Goal: Use online tool/utility: Utilize a website feature to perform a specific function

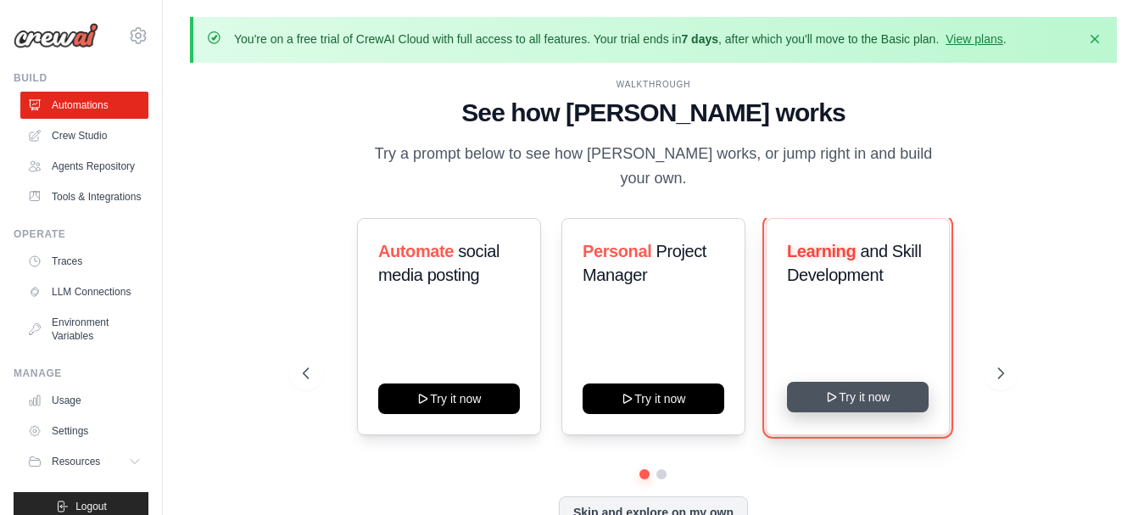
click at [844, 389] on button "Try it now" at bounding box center [858, 397] width 142 height 31
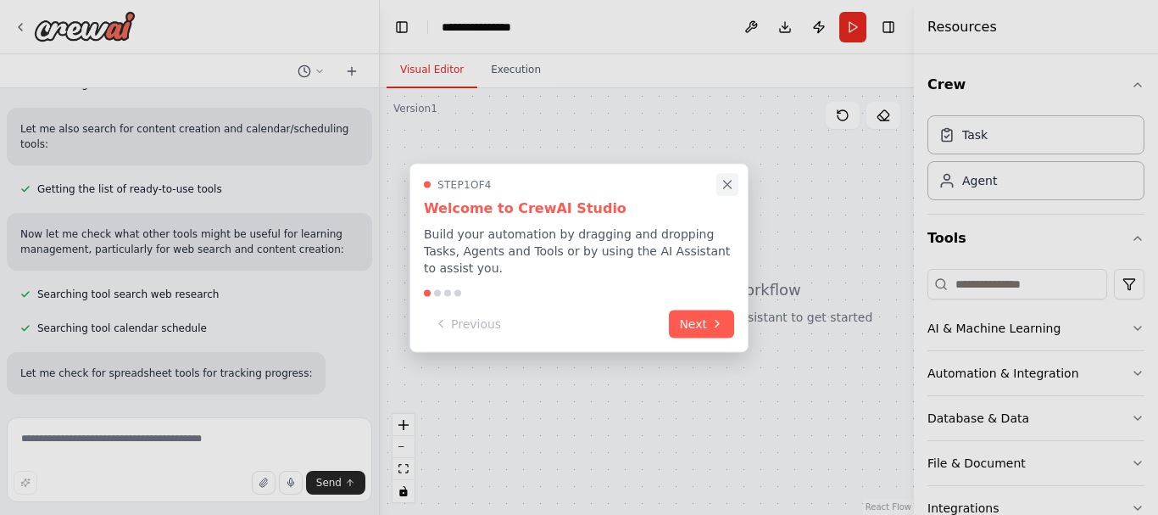
scroll to position [450, 0]
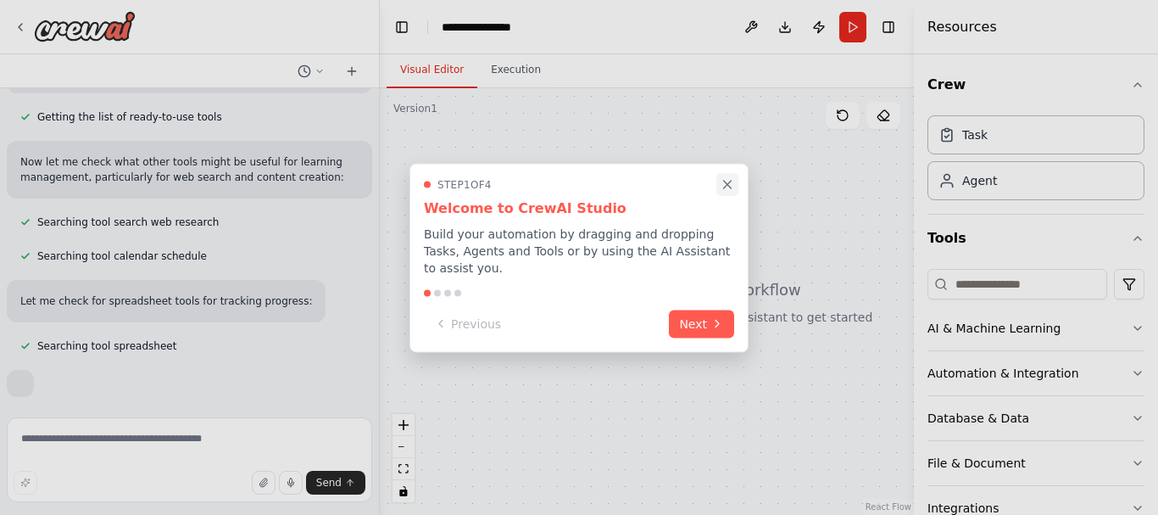
click at [732, 192] on icon "Close walkthrough" at bounding box center [727, 183] width 15 height 15
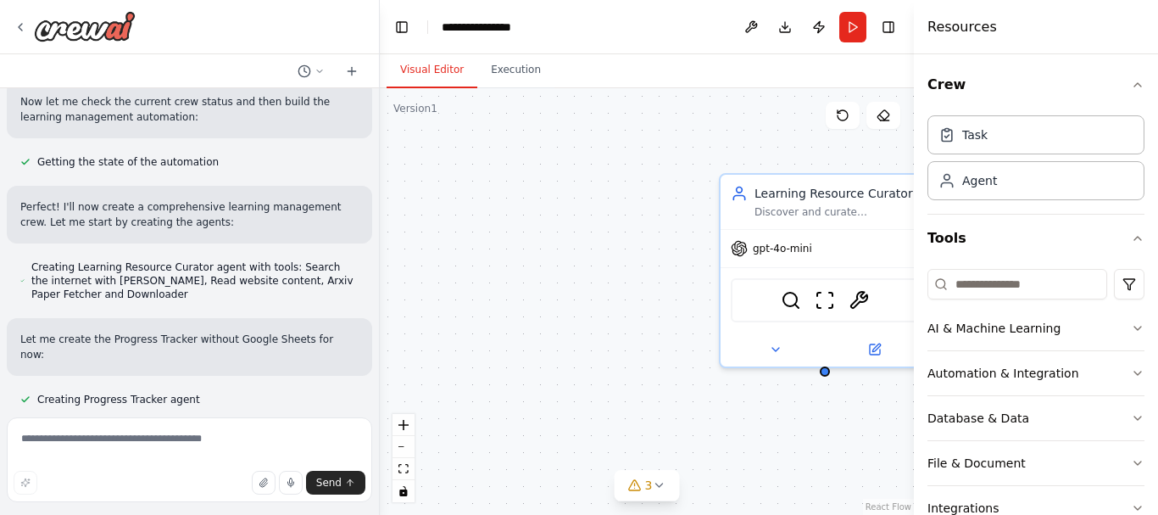
scroll to position [755, 0]
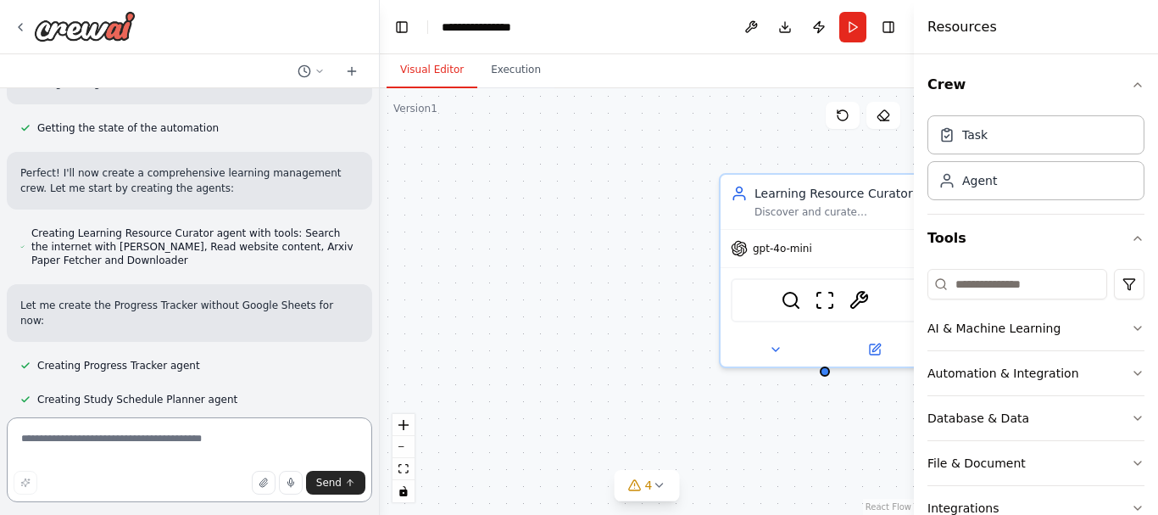
click at [195, 433] on textarea at bounding box center [189, 459] width 365 height 85
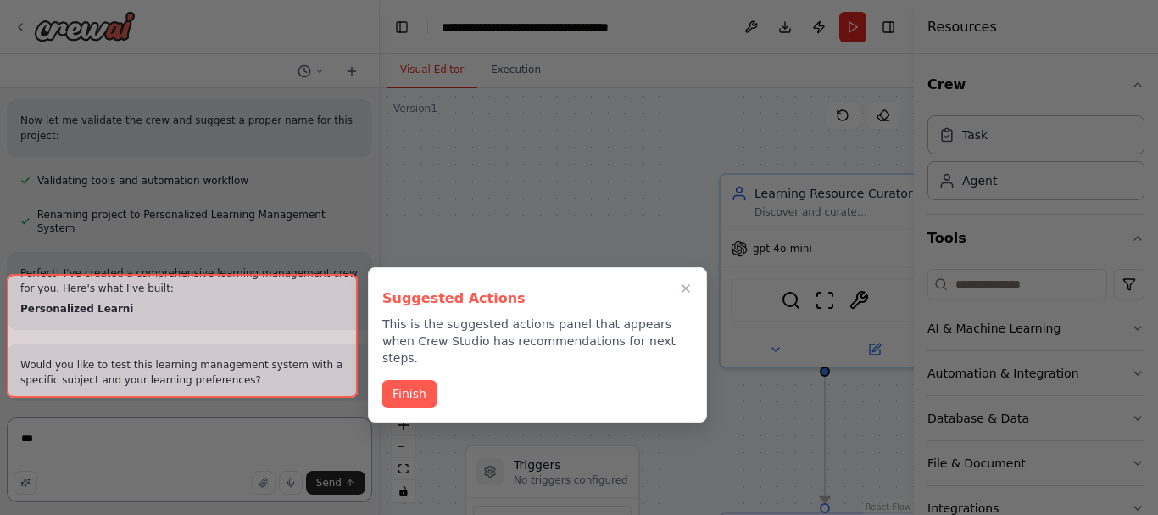
scroll to position [1386, 0]
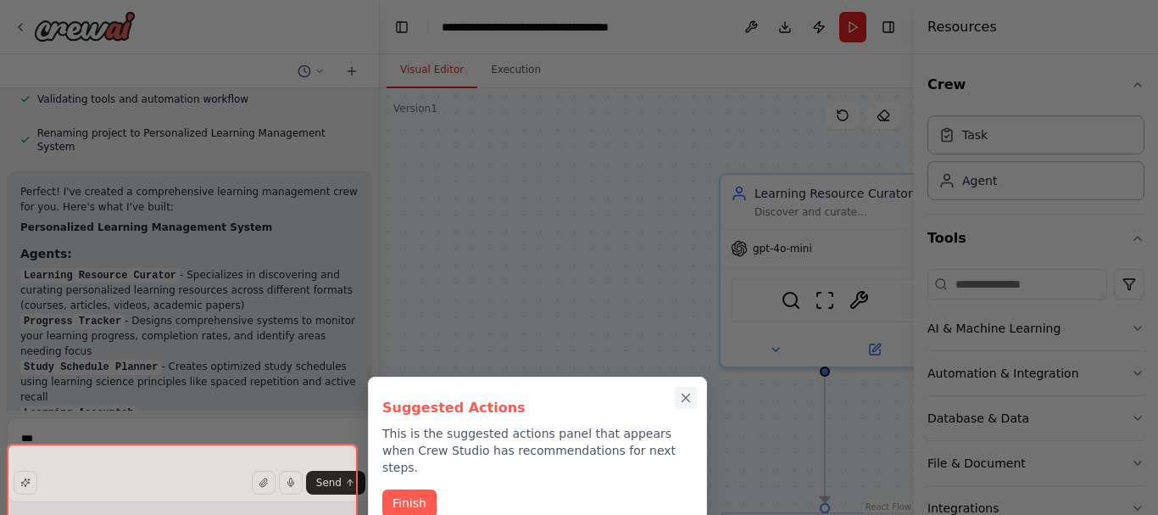
click at [684, 398] on icon "Close walkthrough" at bounding box center [686, 398] width 8 height 8
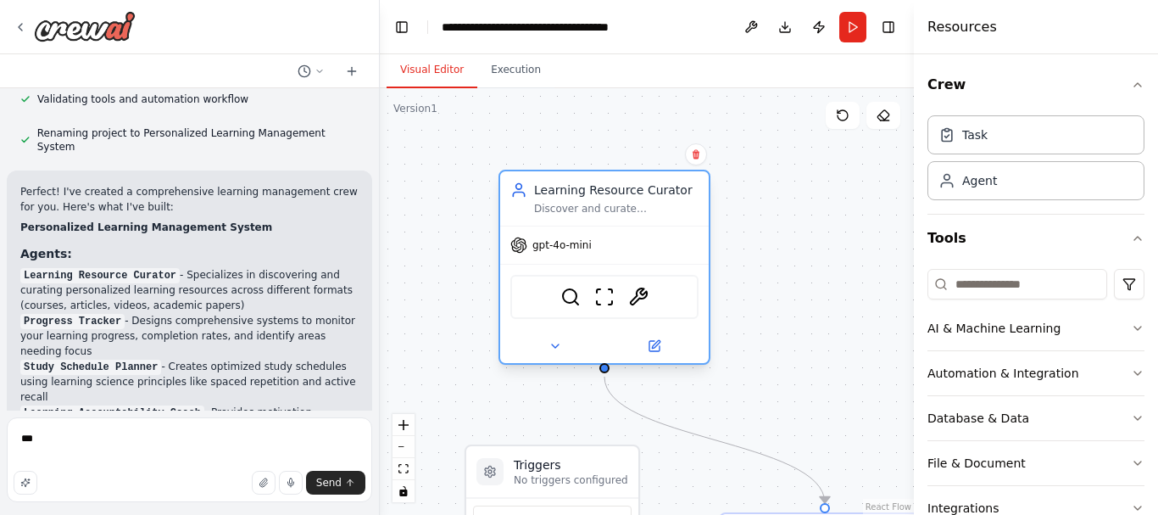
drag, startPoint x: 747, startPoint y: 297, endPoint x: 502, endPoint y: 294, distance: 245.0
click at [502, 294] on div "SerperDevTool ScrapeWebsiteTool ArxivPaperTool" at bounding box center [604, 296] width 209 height 65
click at [503, 294] on div "SerperDevTool ScrapeWebsiteTool ArxivPaperTool" at bounding box center [604, 296] width 209 height 65
click at [800, 270] on div ".deletable-edge-delete-btn { width: 20px; height: 20px; border: 0px solid #ffff…" at bounding box center [647, 301] width 534 height 426
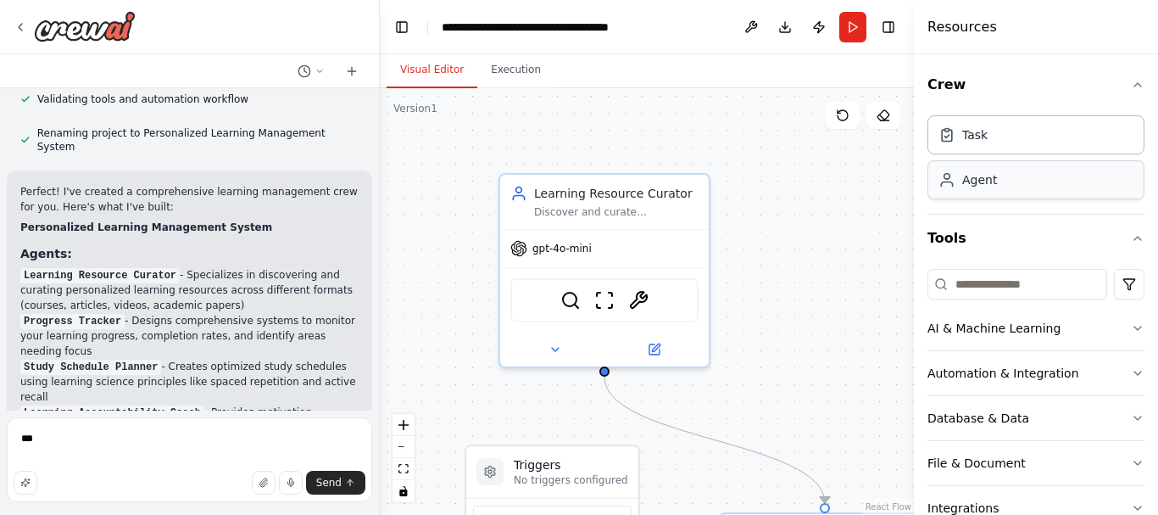
click at [1062, 196] on div "Agent" at bounding box center [1035, 179] width 217 height 39
click at [1010, 181] on div "Agent" at bounding box center [1035, 179] width 217 height 39
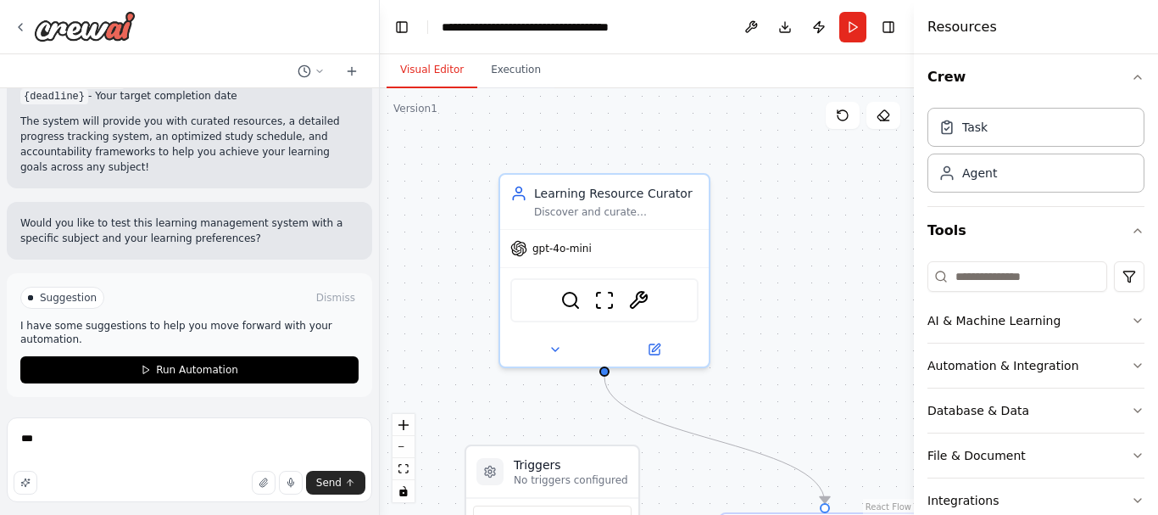
scroll to position [1842, 0]
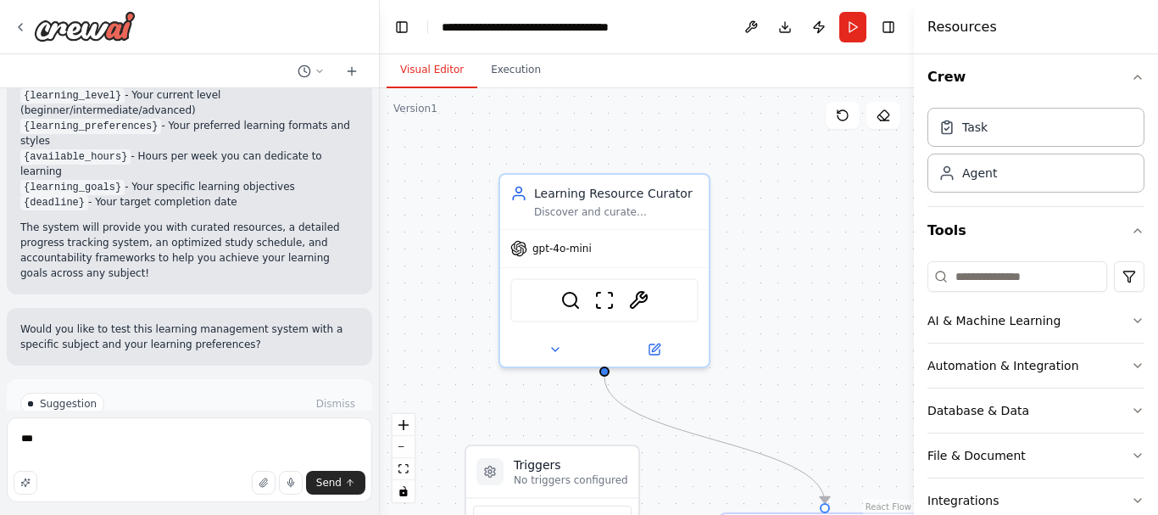
click at [839, 309] on div ".deletable-edge-delete-btn { width: 20px; height: 20px; border: 0px solid #ffff…" at bounding box center [647, 301] width 534 height 426
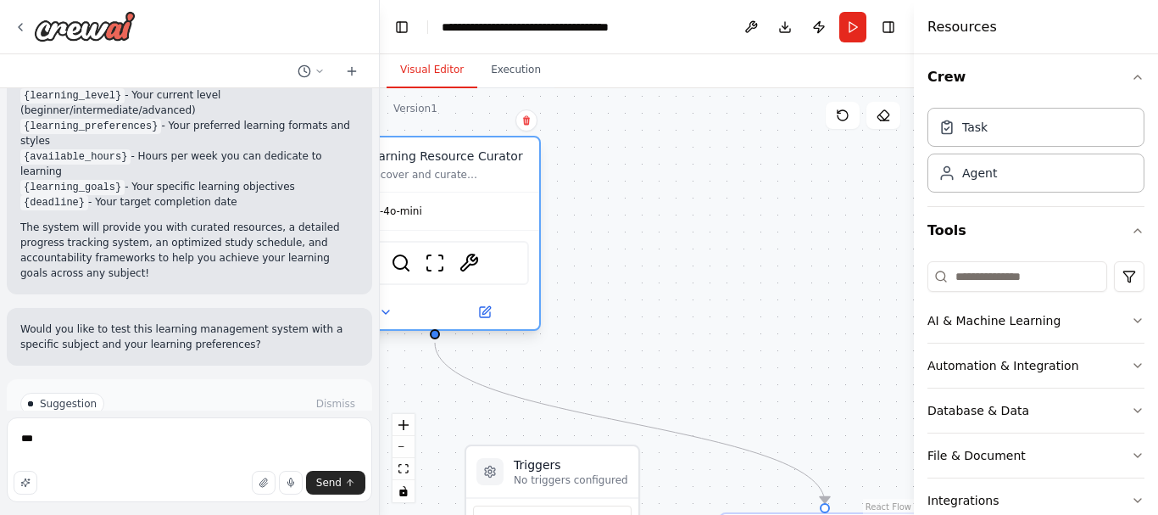
drag, startPoint x: 584, startPoint y: 180, endPoint x: 420, endPoint y: 152, distance: 166.8
click at [420, 152] on div "Learning Resource Curator Discover and curate personalized learning resources f…" at bounding box center [435, 164] width 209 height 54
click at [181, 437] on textarea "***" at bounding box center [189, 459] width 365 height 85
type textarea "*"
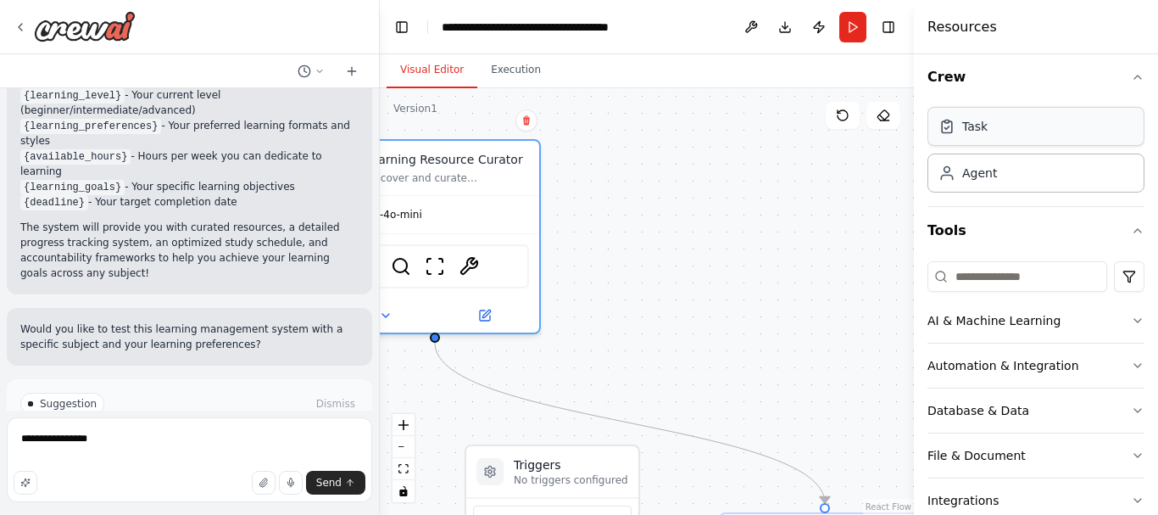
click at [995, 138] on div "Task" at bounding box center [1035, 126] width 217 height 39
click at [132, 436] on textarea "**********" at bounding box center [189, 459] width 365 height 85
type textarea "**********"
click at [332, 489] on button "Send" at bounding box center [335, 483] width 59 height 24
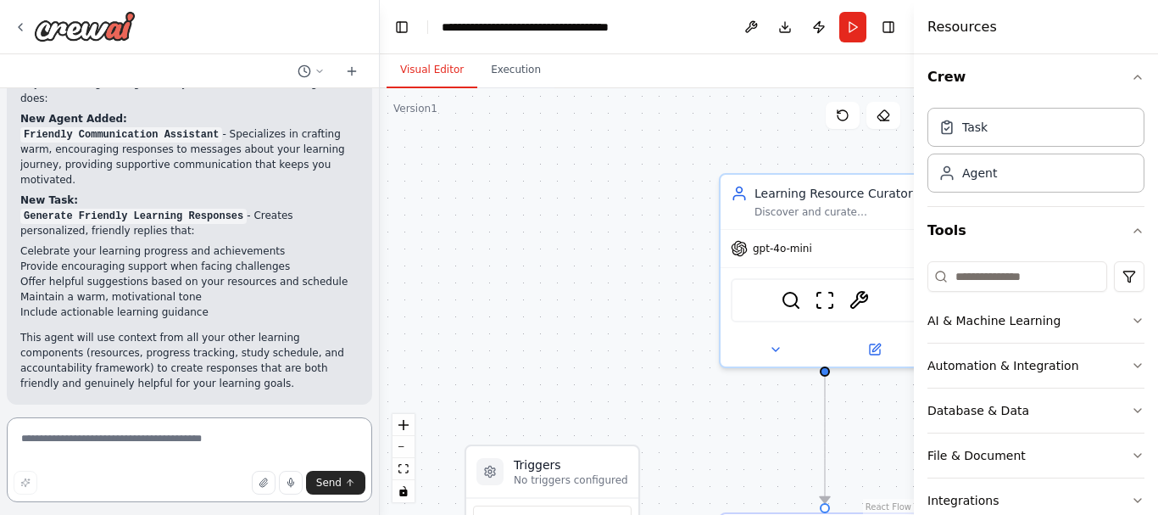
scroll to position [2676, 0]
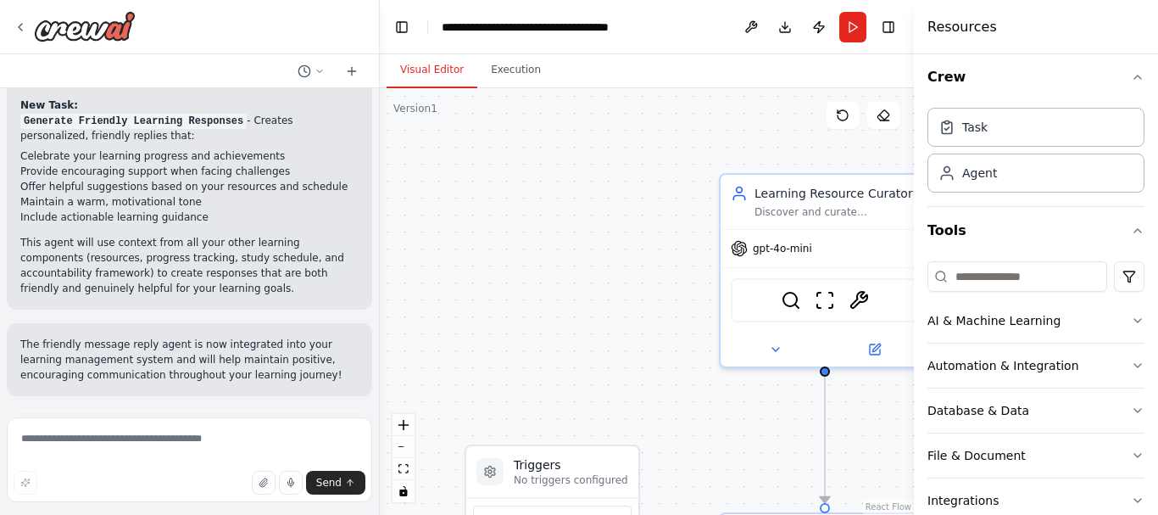
click at [187, 499] on span "Run Automation" at bounding box center [197, 506] width 82 height 14
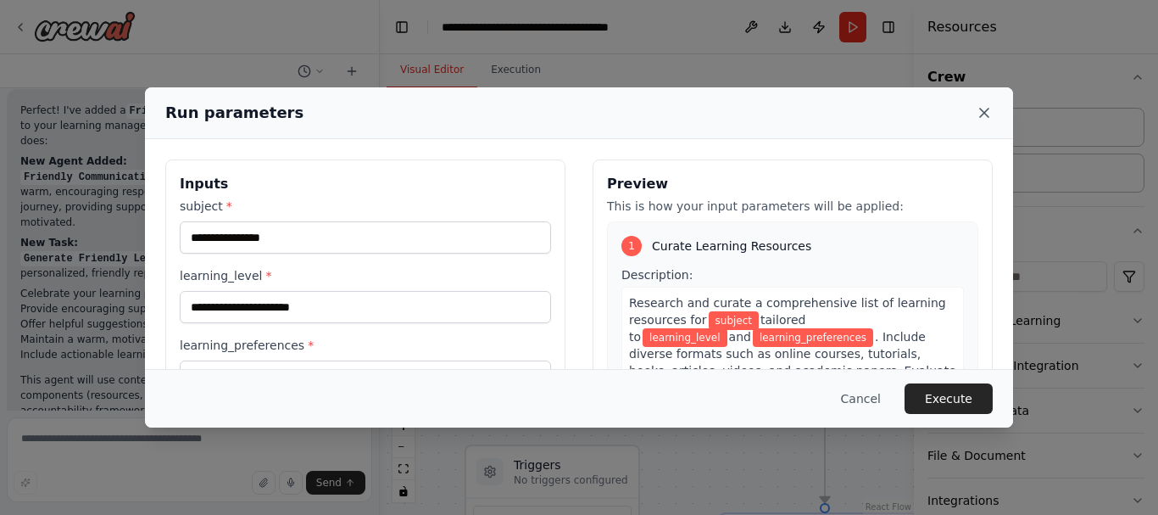
click at [990, 109] on icon at bounding box center [984, 112] width 17 height 17
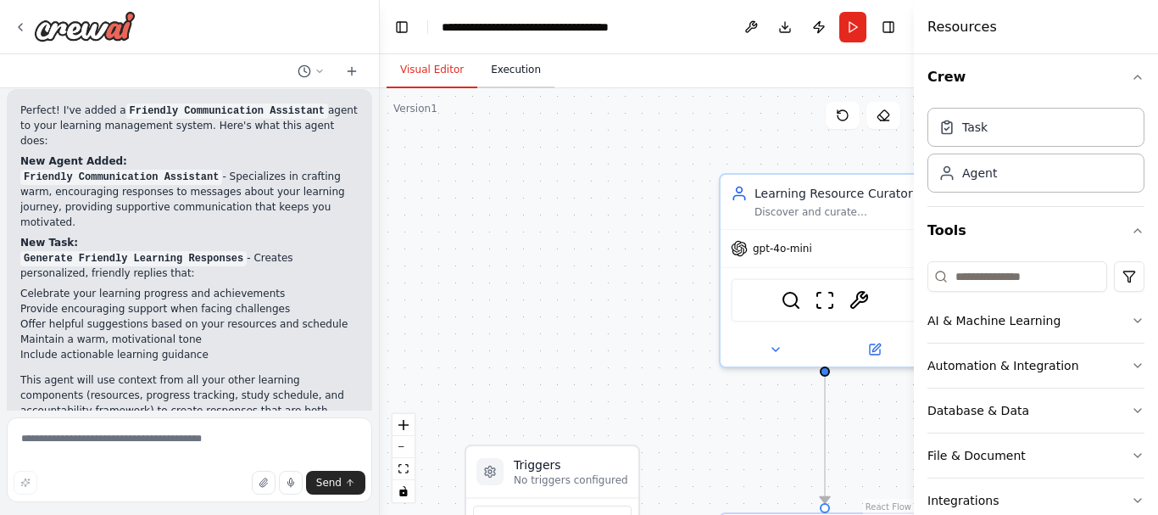
click at [510, 70] on button "Execution" at bounding box center [515, 71] width 77 height 36
click at [444, 64] on button "Visual Editor" at bounding box center [432, 71] width 91 height 36
click at [863, 23] on button "Run" at bounding box center [852, 27] width 27 height 31
